Goal: Transaction & Acquisition: Purchase product/service

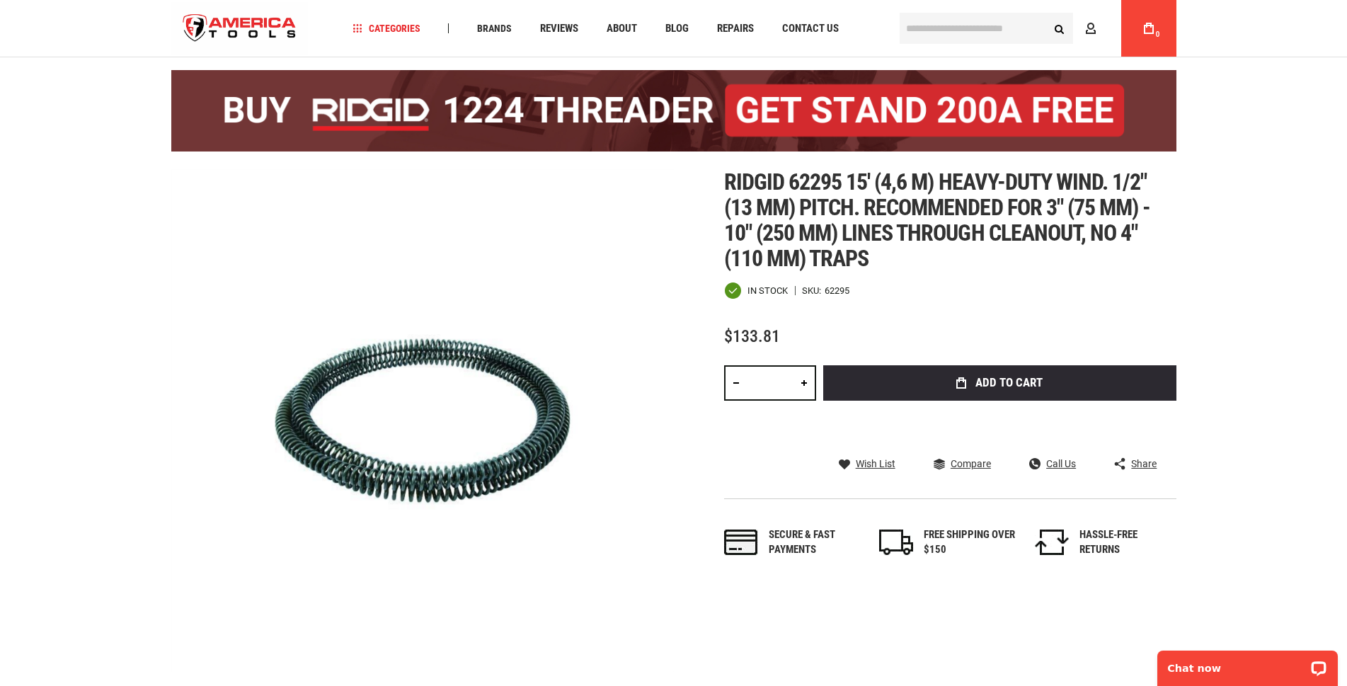
scroll to position [71, 0]
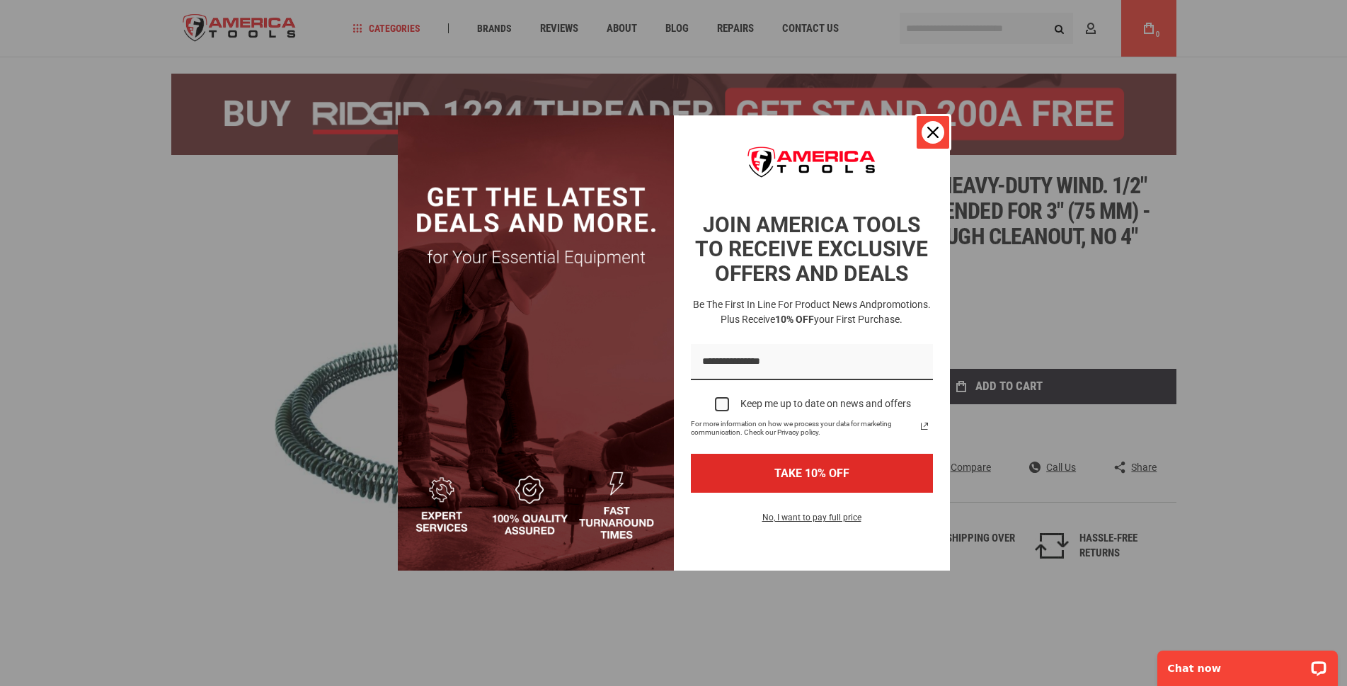
click at [929, 134] on icon "close icon" at bounding box center [932, 132] width 11 height 11
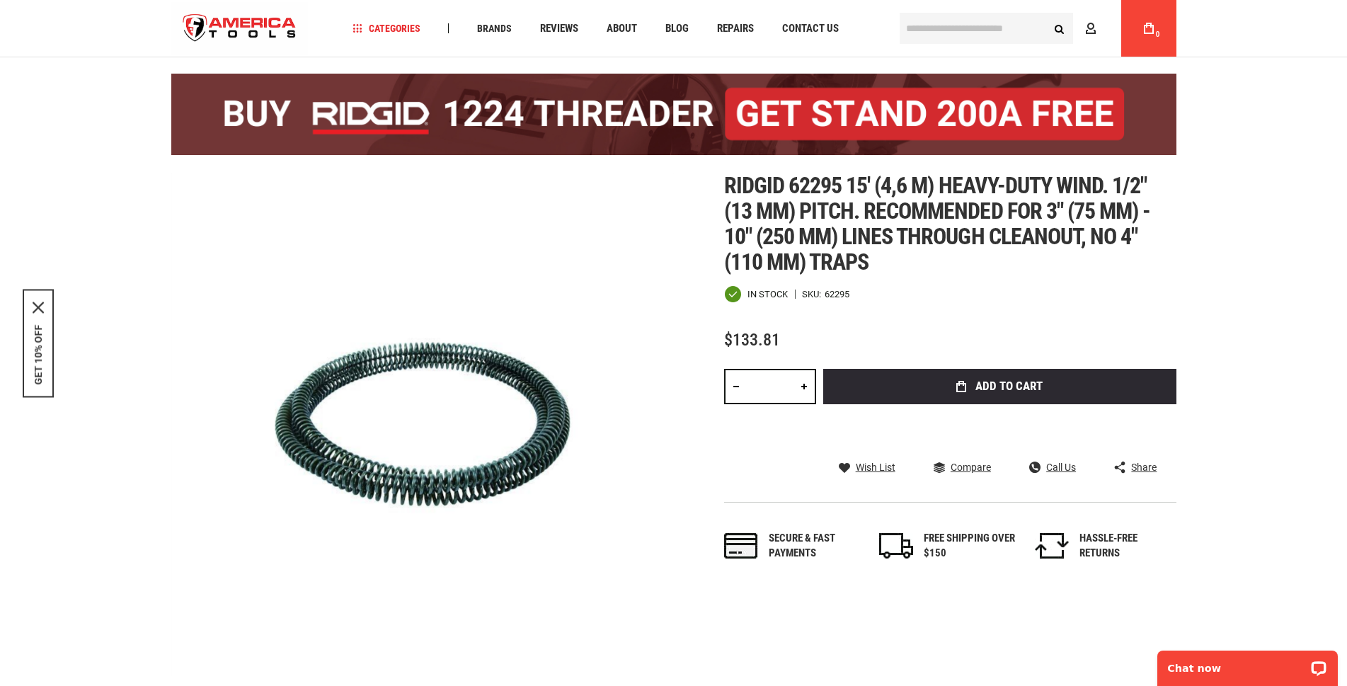
click at [804, 385] on link at bounding box center [804, 386] width 24 height 35
type input "*"
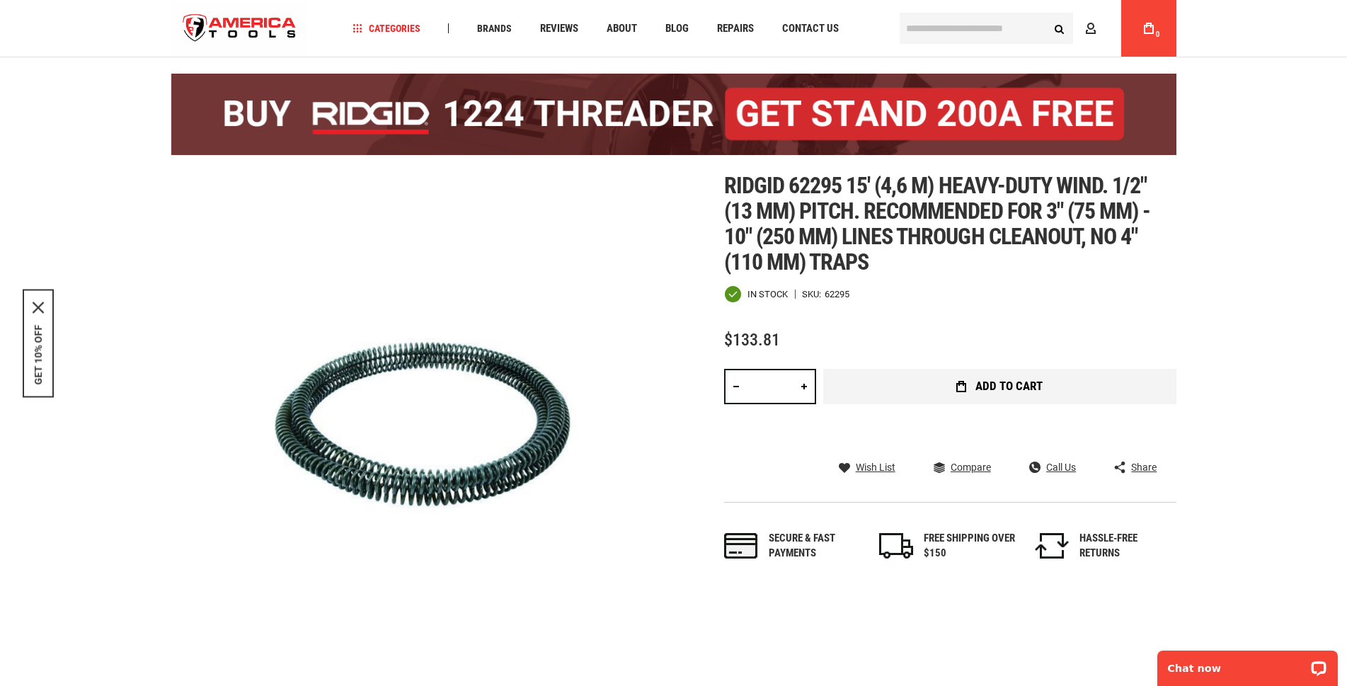
click at [996, 381] on span "Add to Cart" at bounding box center [1009, 386] width 67 height 12
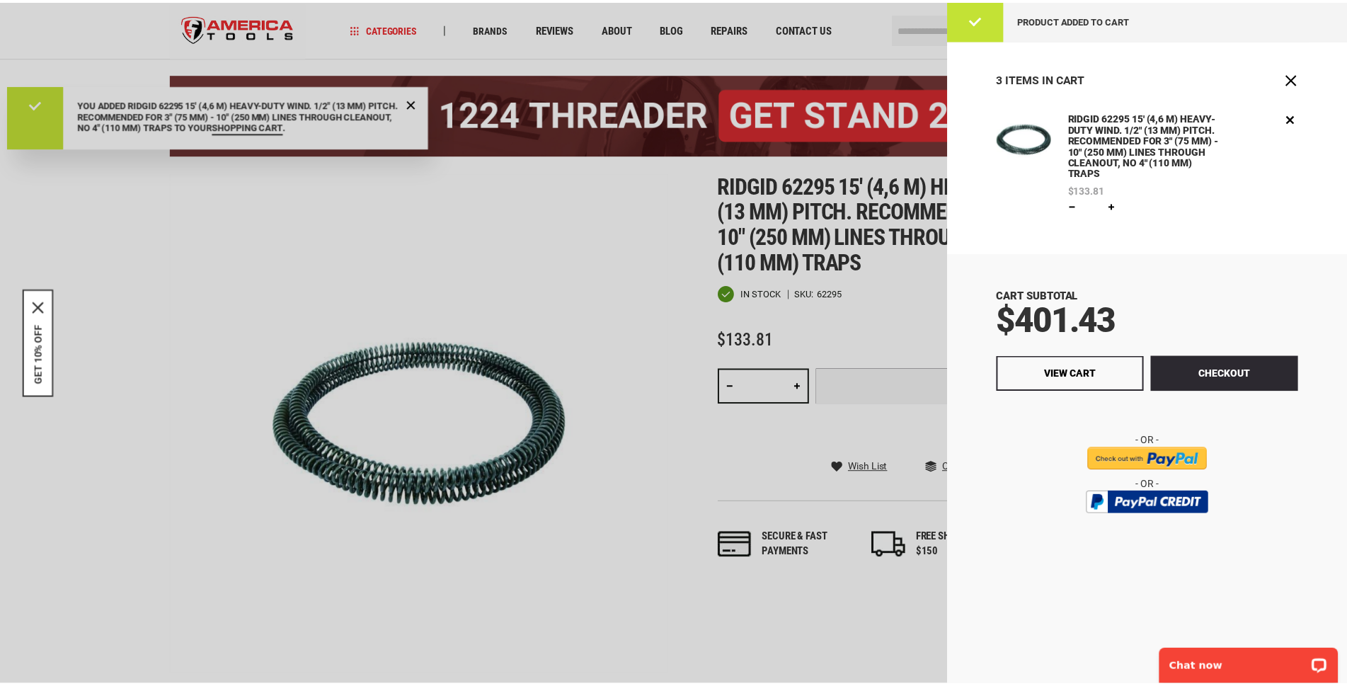
scroll to position [0, 0]
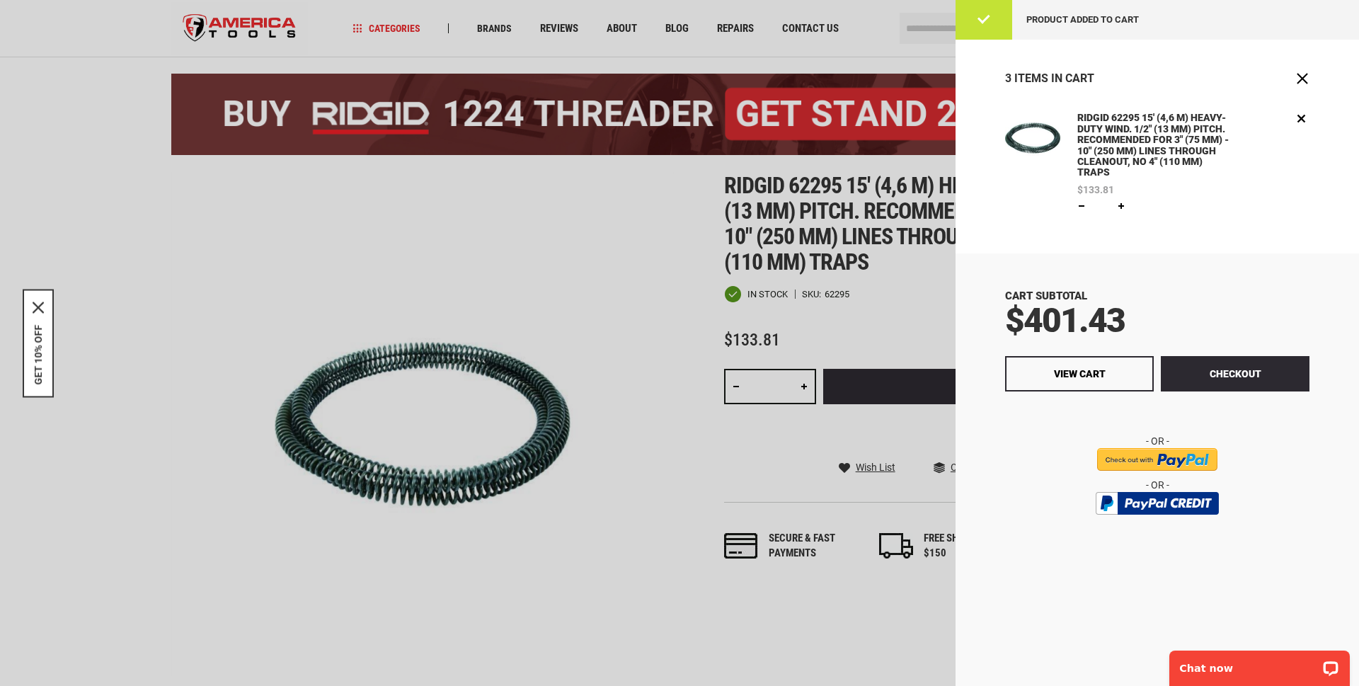
click at [491, 24] on div at bounding box center [679, 343] width 1359 height 686
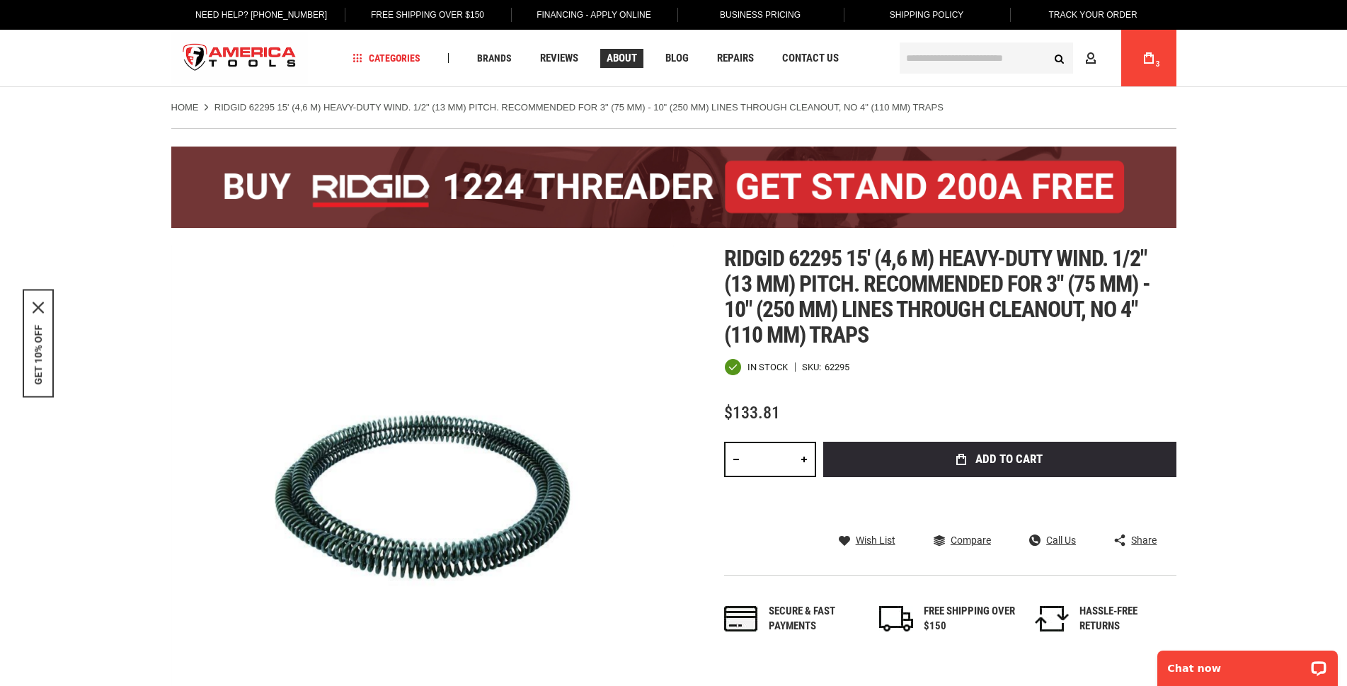
click at [624, 61] on span "About" at bounding box center [622, 58] width 30 height 11
click at [967, 105] on ul "Home RIDGID 62295 15' (4,6 M) HEAVY-DUTY WIND. 1/2" (13 MM) PITCH. RECOMMENDED …" at bounding box center [673, 107] width 1005 height 13
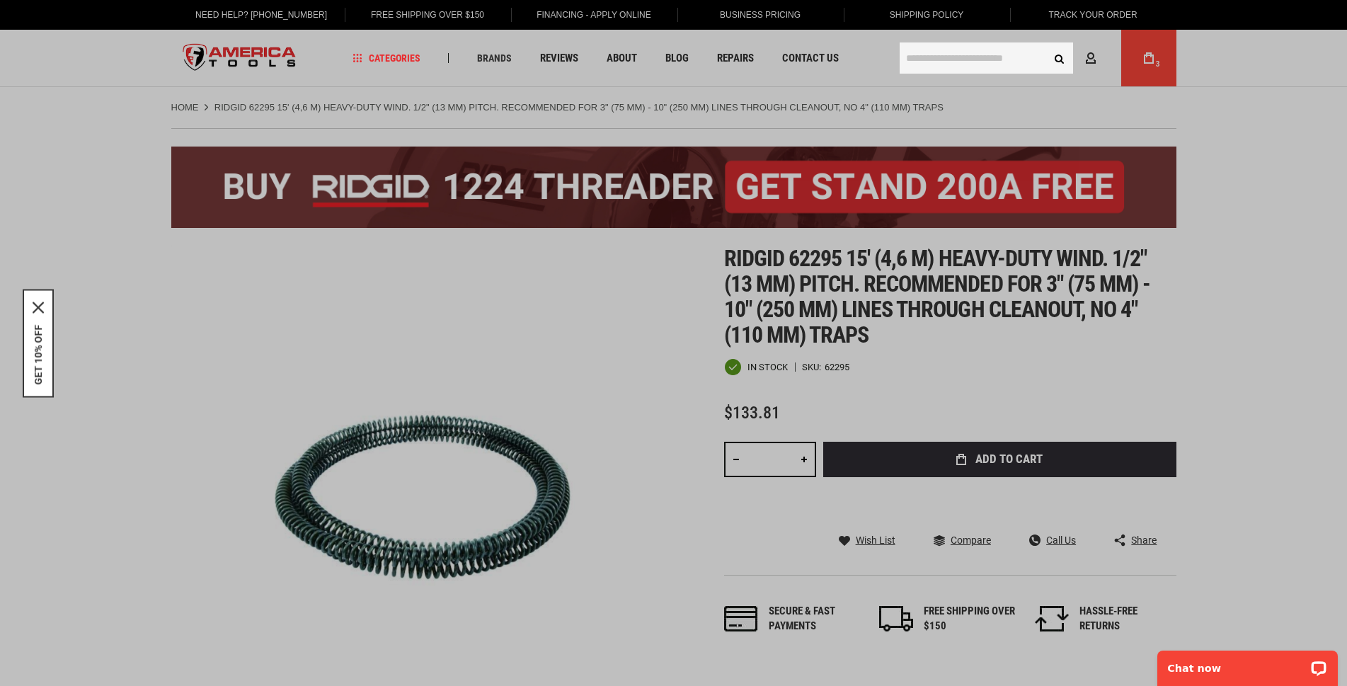
click at [928, 57] on input "text" at bounding box center [986, 57] width 173 height 31
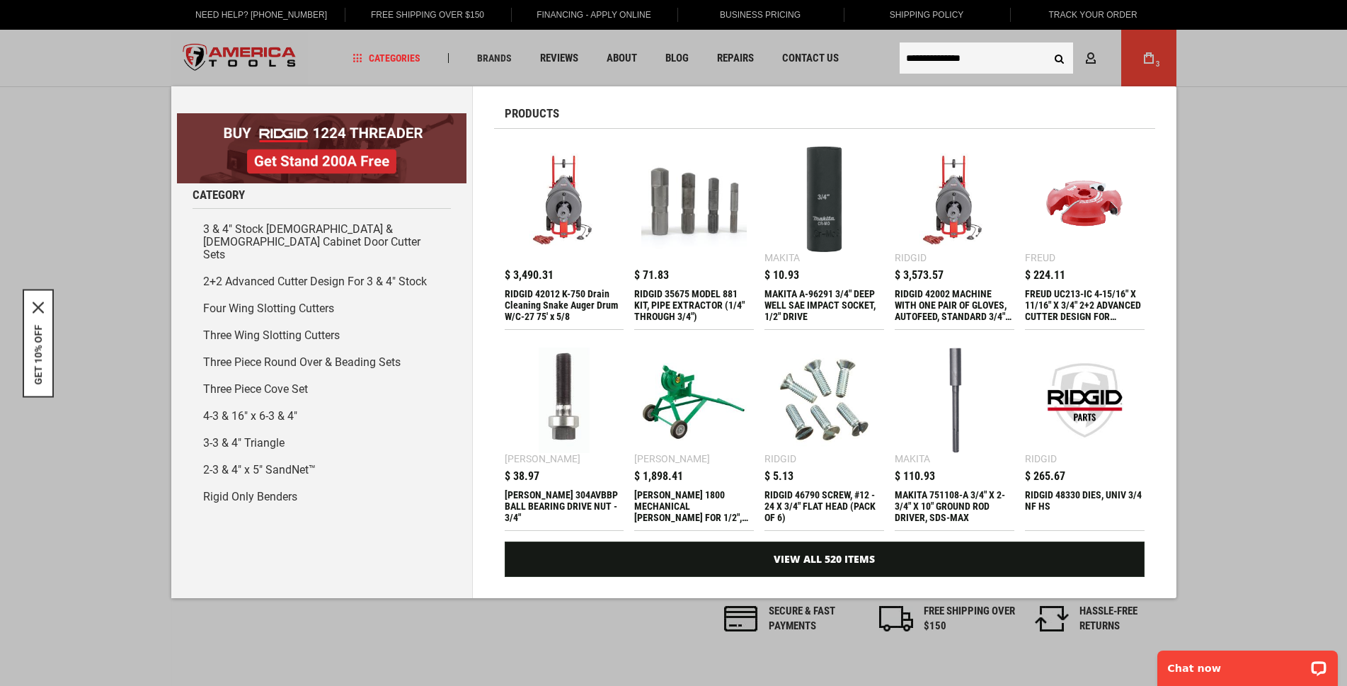
type input "**********"
click at [1058, 55] on button "Search" at bounding box center [1059, 58] width 27 height 27
